Goal: Task Accomplishment & Management: Use online tool/utility

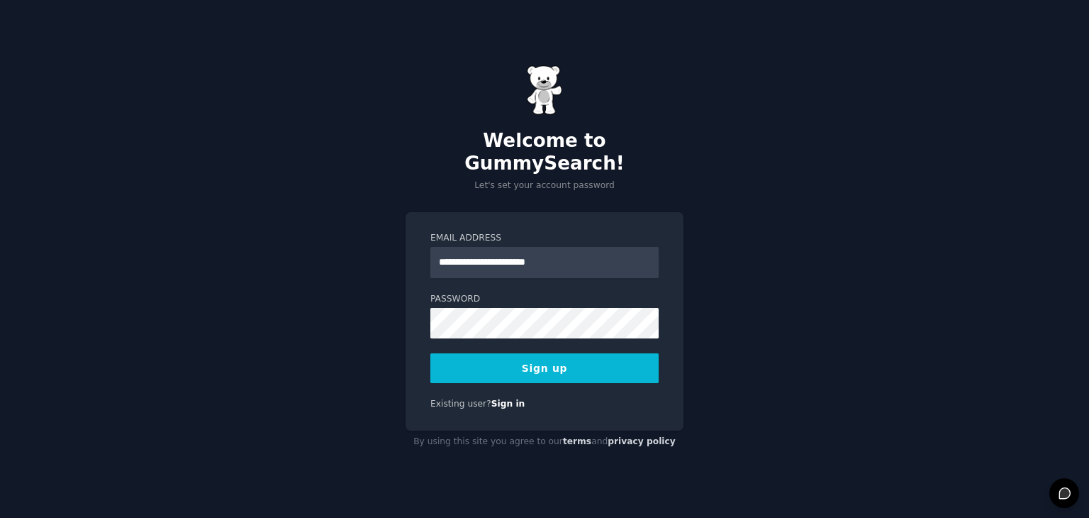
type input "**********"
click at [560, 355] on button "Sign up" at bounding box center [544, 368] width 228 height 30
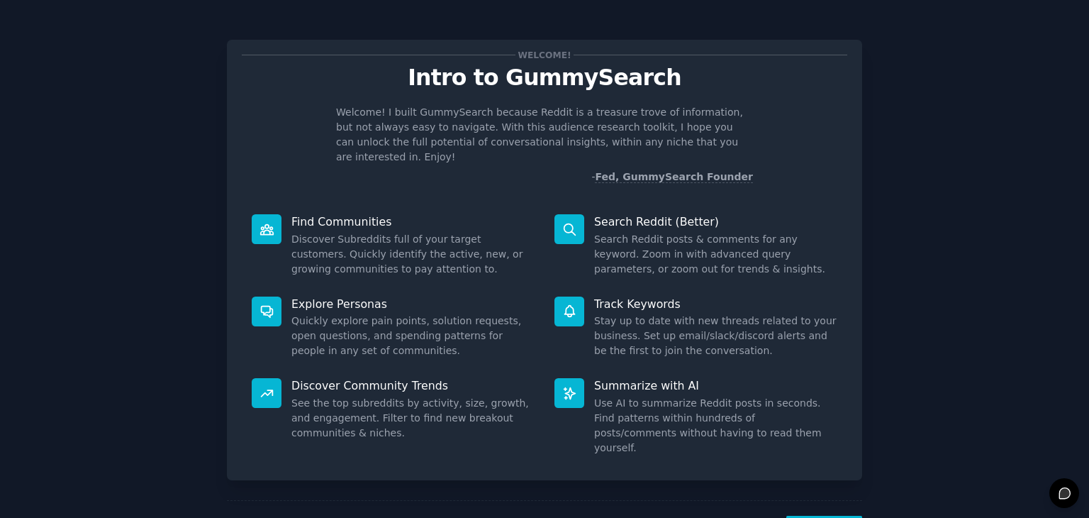
scroll to position [37, 0]
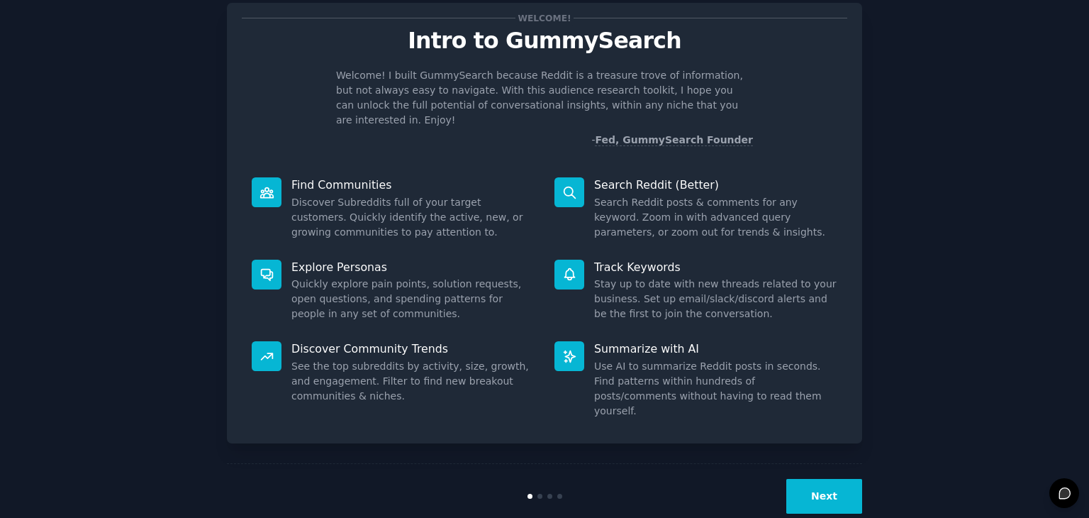
click at [824, 479] on button "Next" at bounding box center [824, 496] width 76 height 35
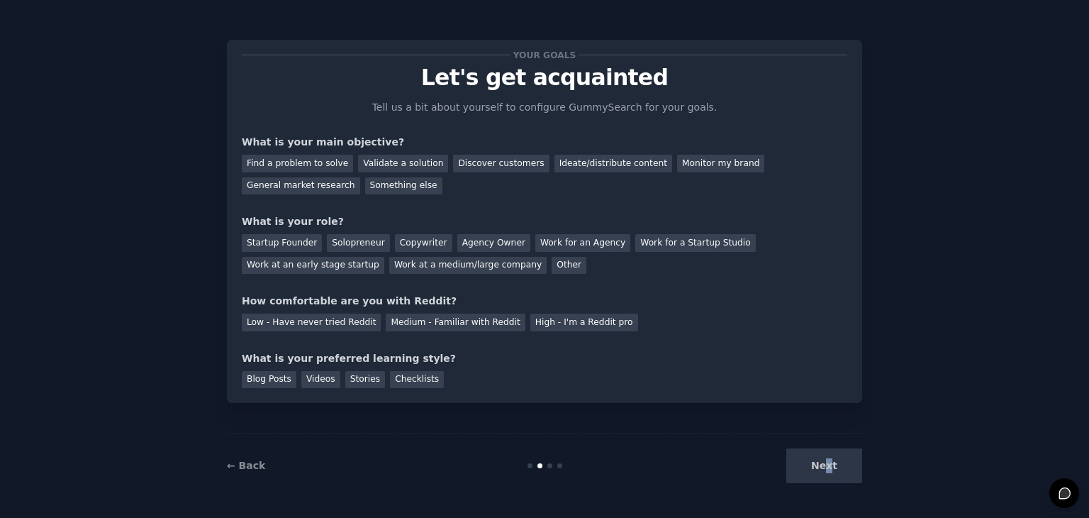
click at [831, 469] on div "Next" at bounding box center [756, 465] width 212 height 35
click at [319, 168] on div "Find a problem to solve" at bounding box center [297, 164] width 111 height 18
click at [355, 243] on div "Solopreneur" at bounding box center [358, 243] width 62 height 18
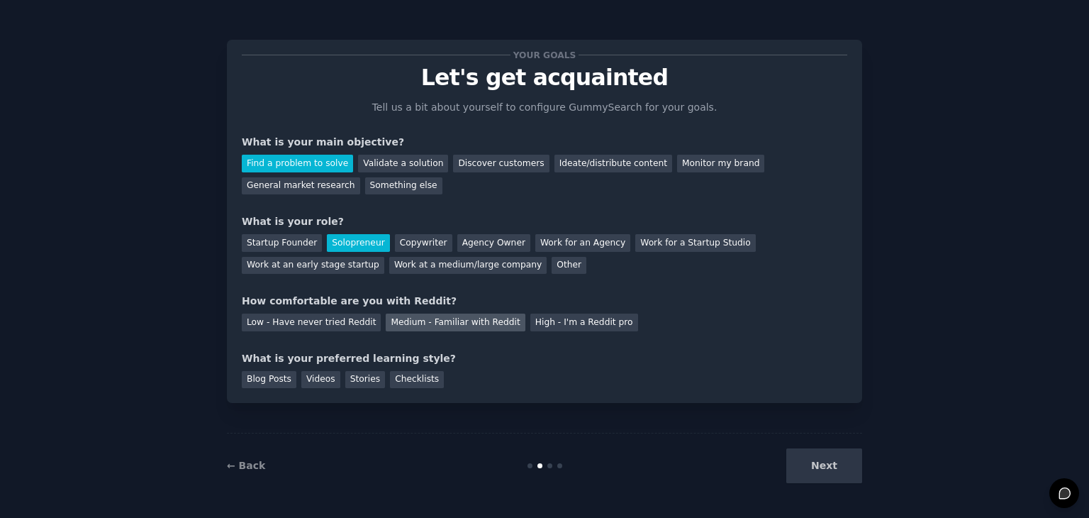
click at [466, 321] on div "Medium - Familiar with Reddit" at bounding box center [455, 322] width 139 height 18
click at [281, 382] on div "Blog Posts" at bounding box center [269, 380] width 55 height 18
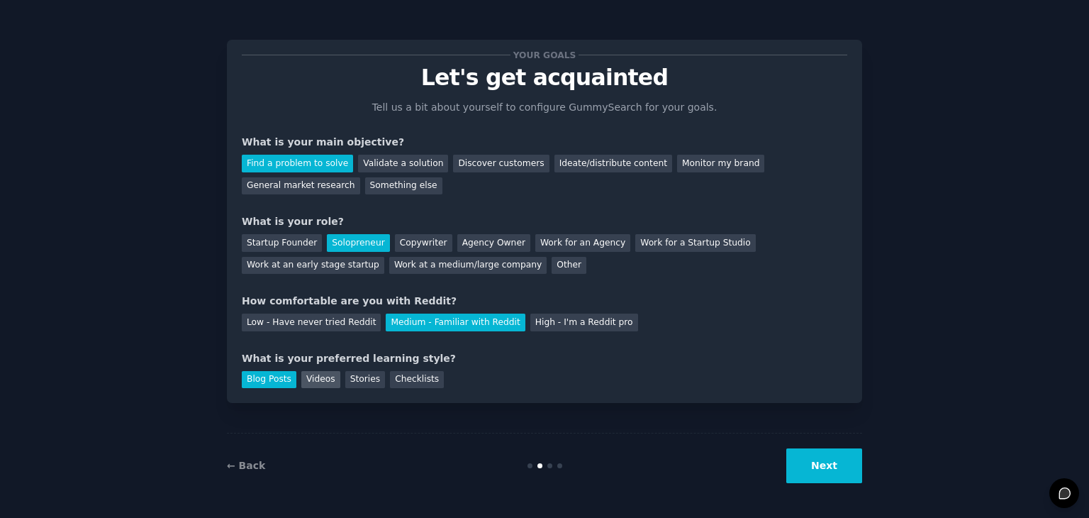
click at [310, 378] on div "Videos" at bounding box center [320, 380] width 39 height 18
click at [347, 378] on div "Stories" at bounding box center [365, 380] width 40 height 18
click at [267, 388] on div "Your goals Let's get acquainted Tell us a bit about yourself to configure Gummy…" at bounding box center [544, 221] width 635 height 363
click at [258, 379] on div "Blog Posts" at bounding box center [269, 380] width 55 height 18
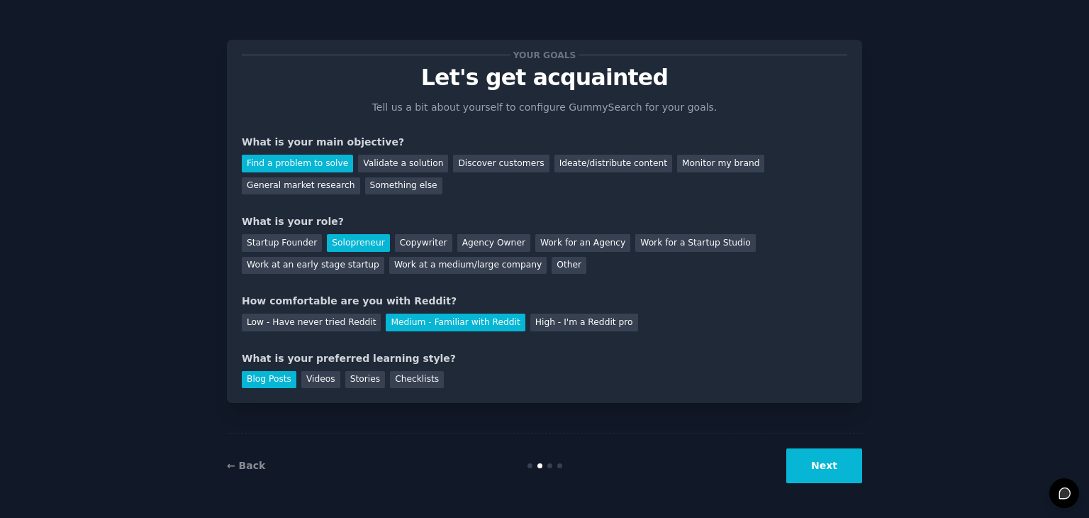
click at [826, 469] on button "Next" at bounding box center [824, 465] width 76 height 35
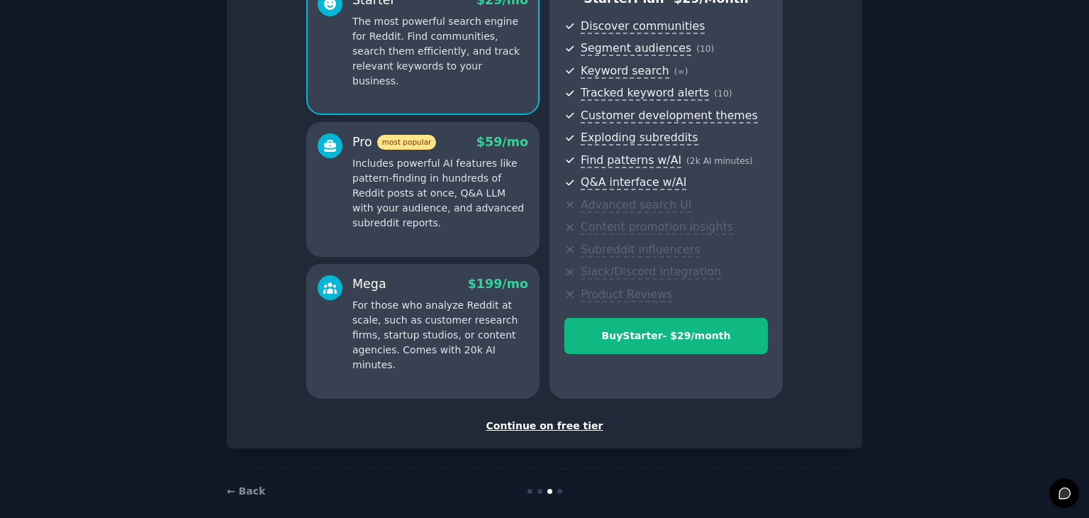
scroll to position [147, 0]
click at [569, 423] on div "Continue on free tier" at bounding box center [545, 425] width 606 height 15
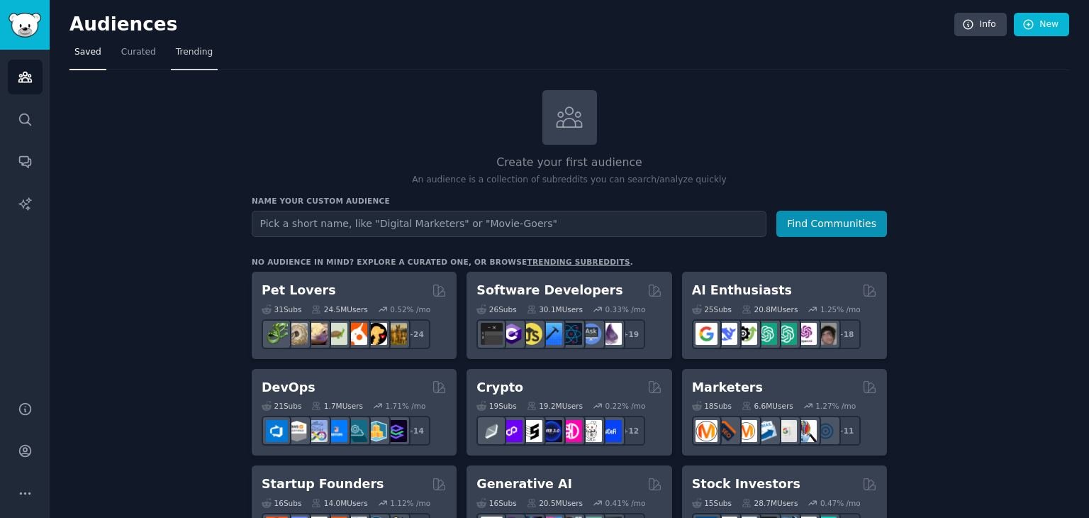
click at [186, 52] on span "Trending" at bounding box center [194, 52] width 37 height 13
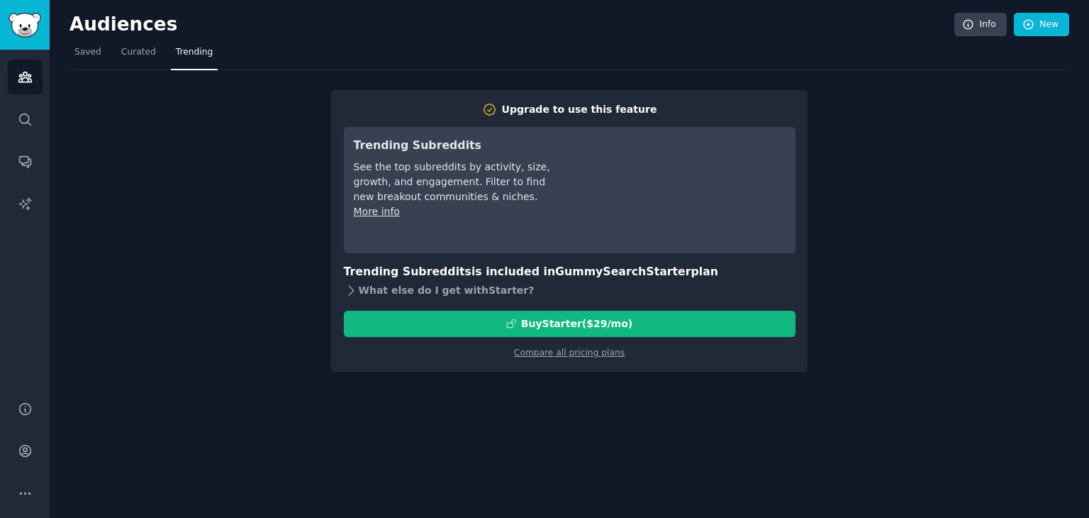
click at [424, 296] on div "What else do I get with Starter ?" at bounding box center [570, 291] width 452 height 20
